Goal: Download file/media

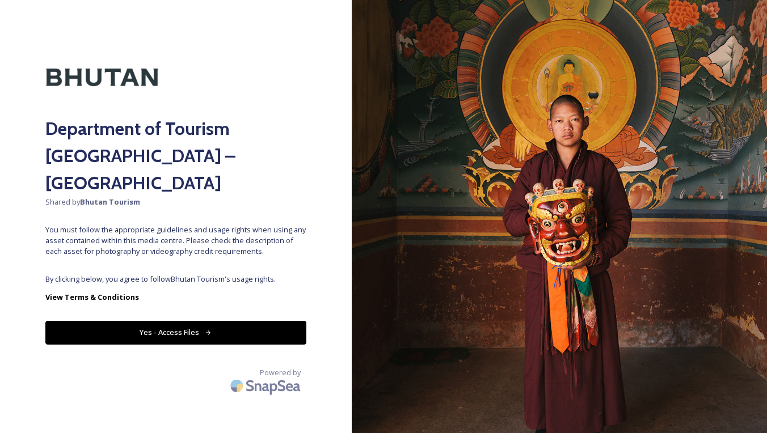
click at [176, 321] on button "Yes - Access Files" at bounding box center [175, 332] width 261 height 23
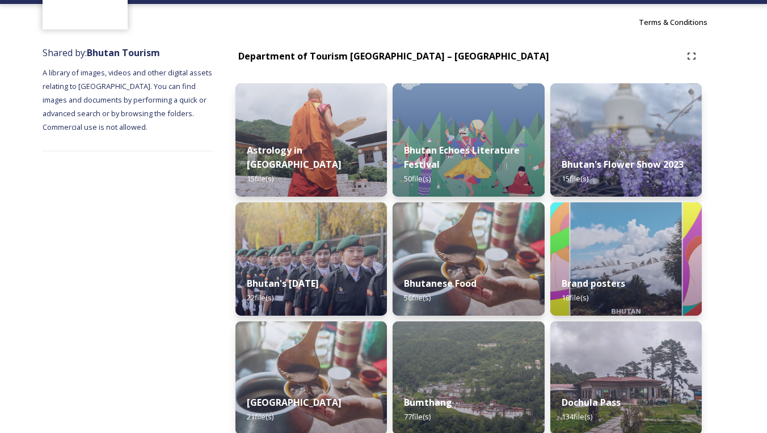
scroll to position [99, 0]
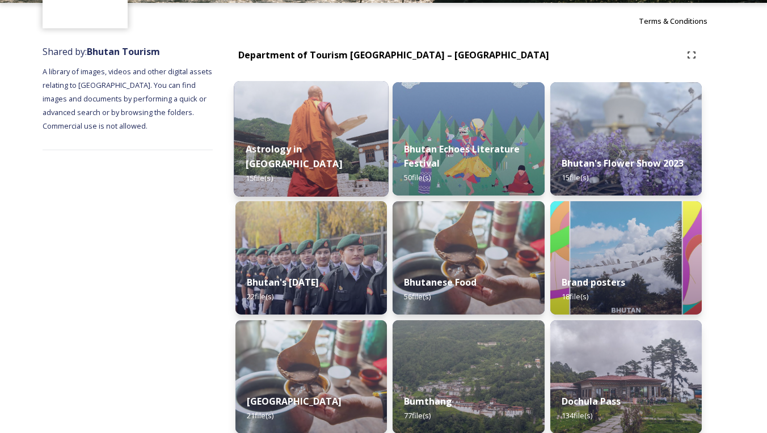
click at [346, 128] on img at bounding box center [311, 139] width 155 height 116
click at [284, 164] on strong "Astrology in [GEOGRAPHIC_DATA]" at bounding box center [294, 156] width 96 height 27
click at [326, 126] on img at bounding box center [311, 139] width 155 height 116
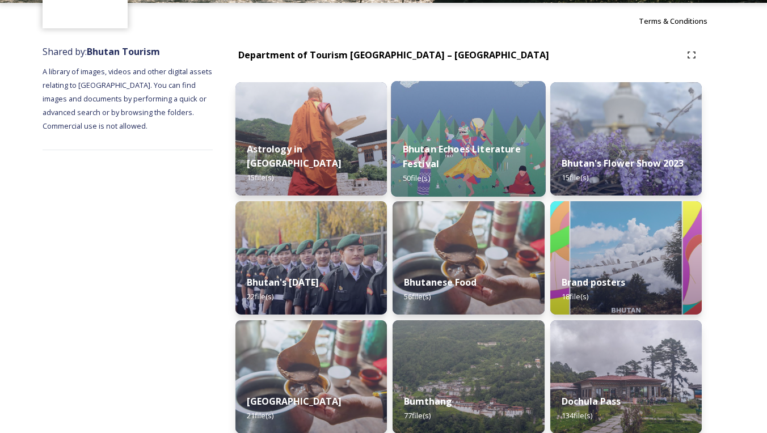
click at [476, 146] on strong "Bhutan Echoes Literature Festival" at bounding box center [462, 156] width 118 height 27
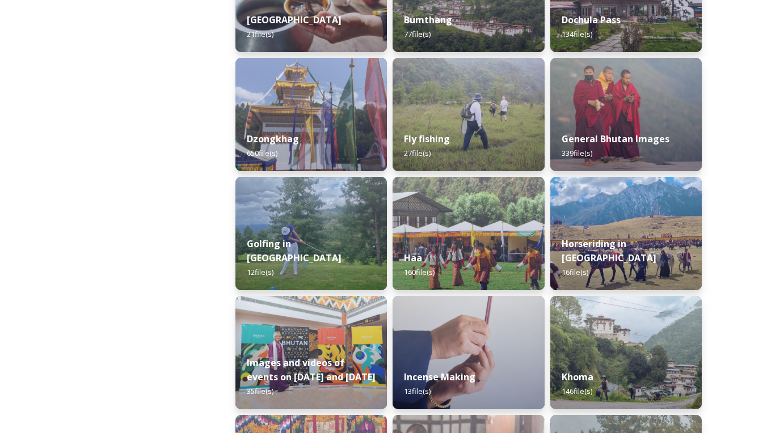
scroll to position [489, 0]
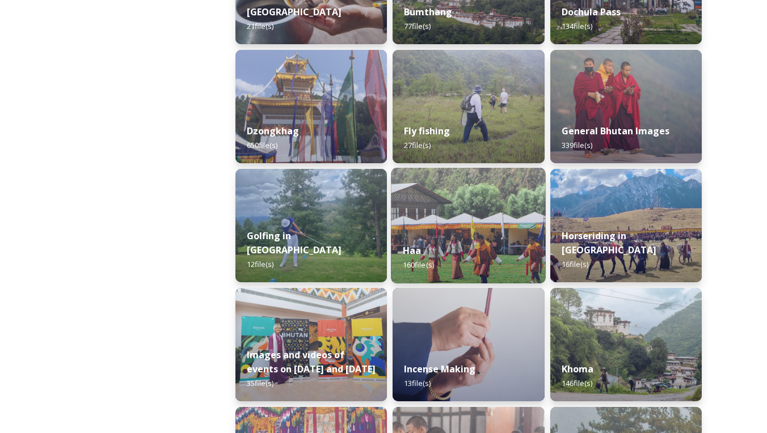
click at [428, 212] on img at bounding box center [468, 226] width 155 height 116
click at [420, 266] on span "160 file(s)" at bounding box center [418, 265] width 31 height 10
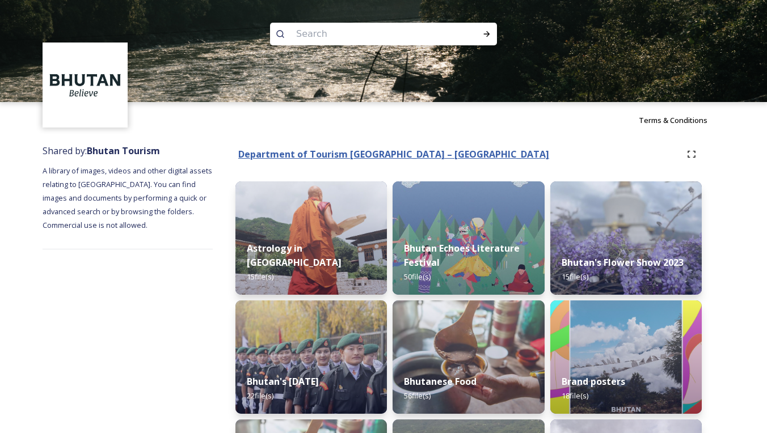
scroll to position [0, 0]
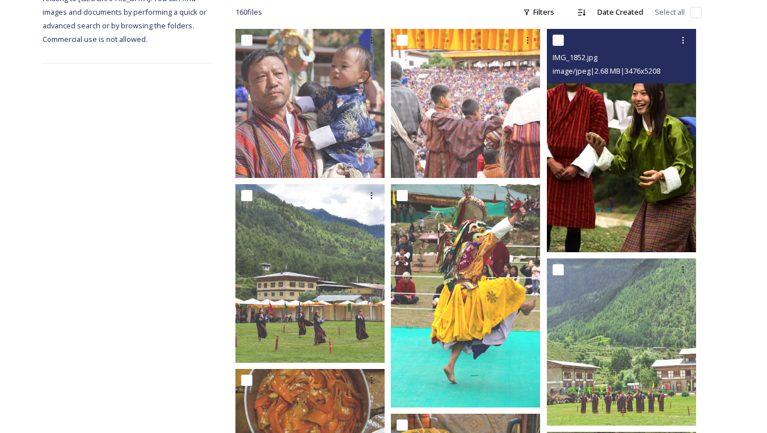
scroll to position [193, 0]
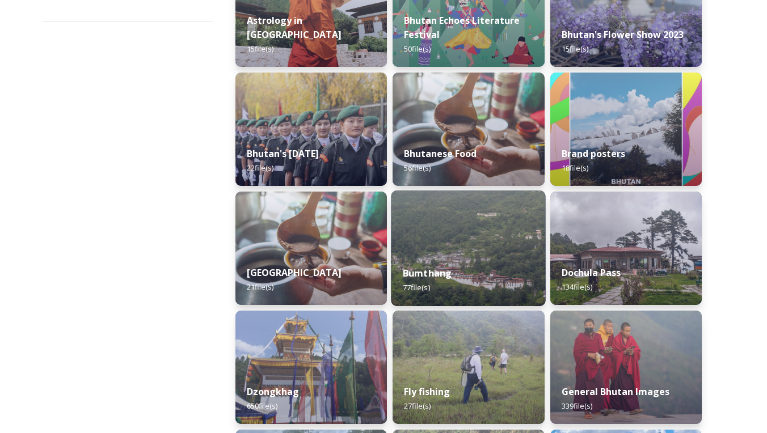
scroll to position [212, 0]
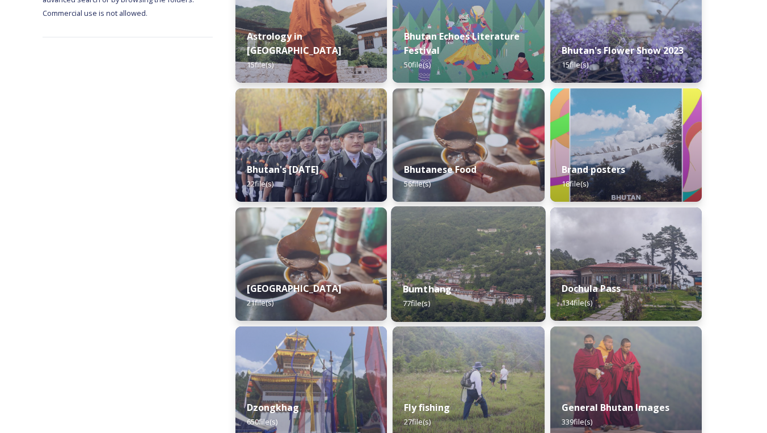
click at [436, 296] on strong "Bumthang" at bounding box center [427, 289] width 49 height 12
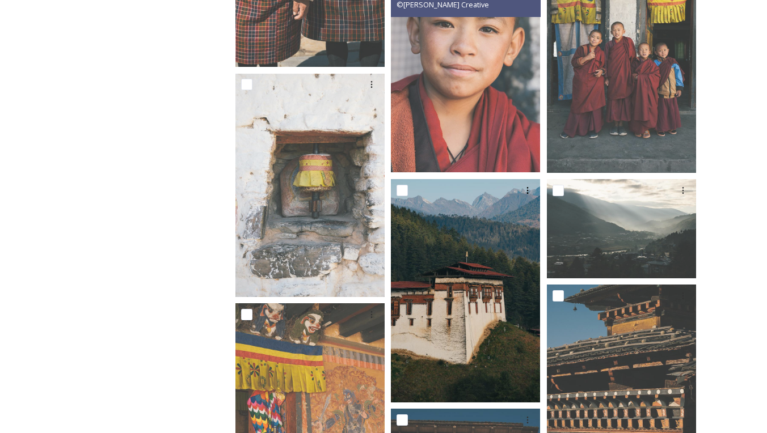
scroll to position [832, 0]
